Goal: Information Seeking & Learning: Learn about a topic

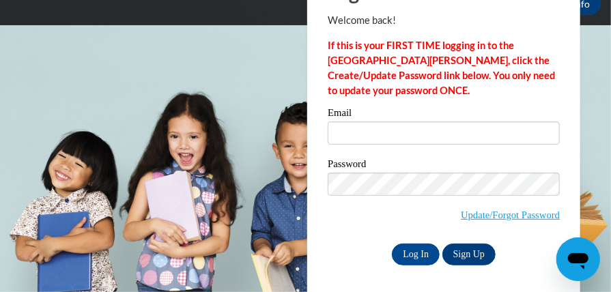
scroll to position [79, 0]
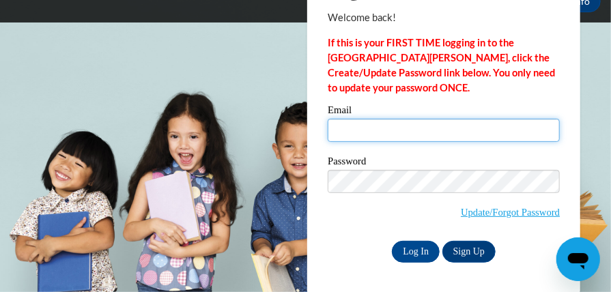
type input "canadymacy2003@gmail.com"
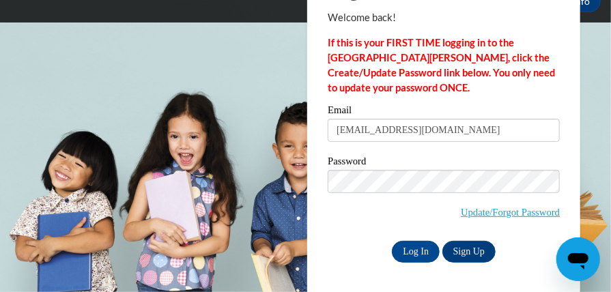
click at [411, 262] on div "Log In Welcome back! If this is your FIRST TIME logging in to the NEW Cox Campu…" at bounding box center [444, 128] width 294 height 332
click at [402, 255] on input "Log In" at bounding box center [416, 252] width 48 height 22
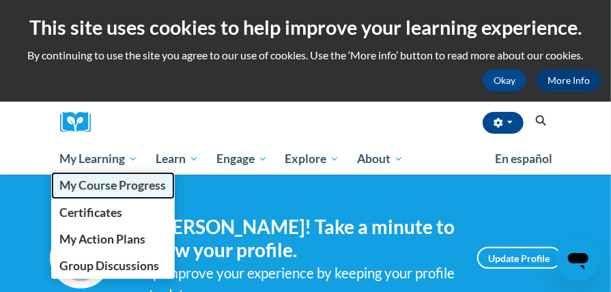
click at [101, 187] on span "My Course Progress" at bounding box center [112, 185] width 107 height 14
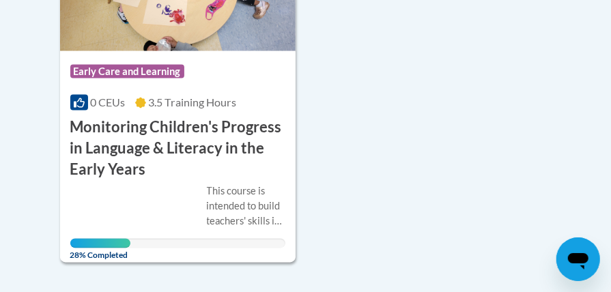
scroll to position [824, 0]
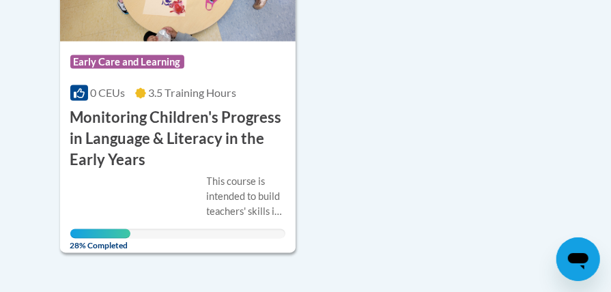
click at [102, 184] on div "This course is intended to build teachers' skills in monitoring/assessing child…" at bounding box center [178, 207] width 216 height 65
click at [102, 190] on div "This course is intended to build teachers' skills in monitoring/assessing child…" at bounding box center [178, 207] width 216 height 65
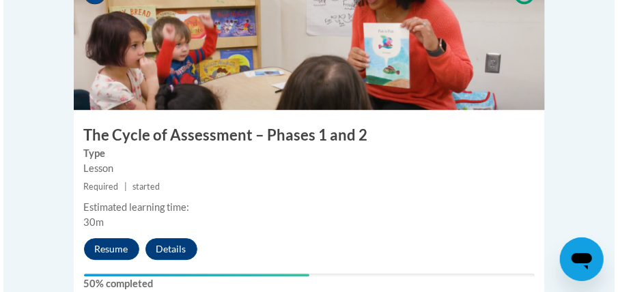
scroll to position [1329, 0]
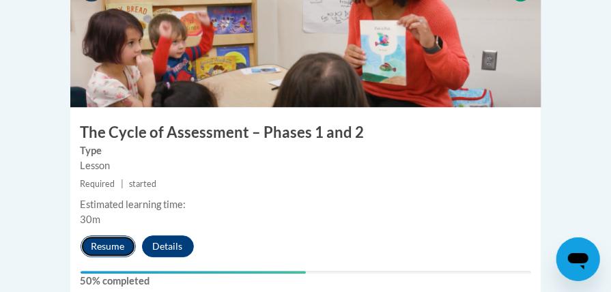
click at [111, 236] on button "Resume" at bounding box center [108, 247] width 55 height 22
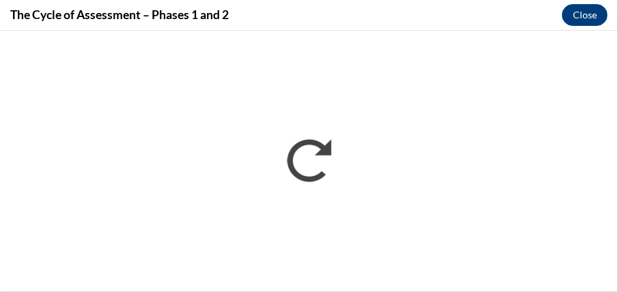
scroll to position [0, 0]
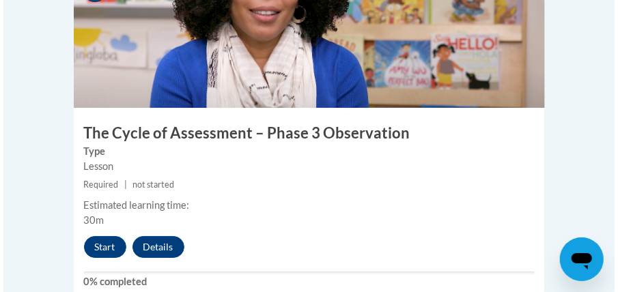
scroll to position [1682, 0]
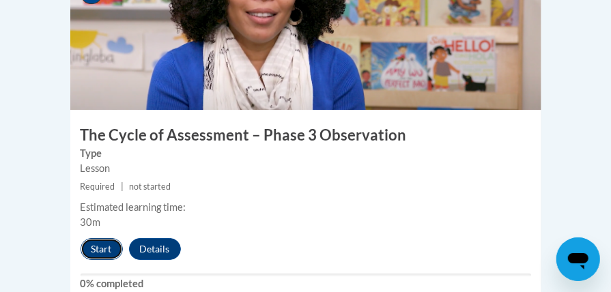
click at [102, 238] on button "Start" at bounding box center [102, 249] width 42 height 22
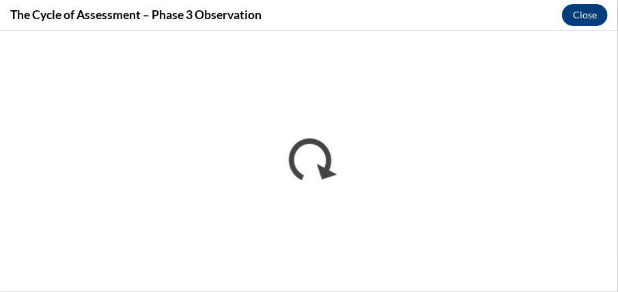
scroll to position [0, 0]
